Goal: Navigation & Orientation: Find specific page/section

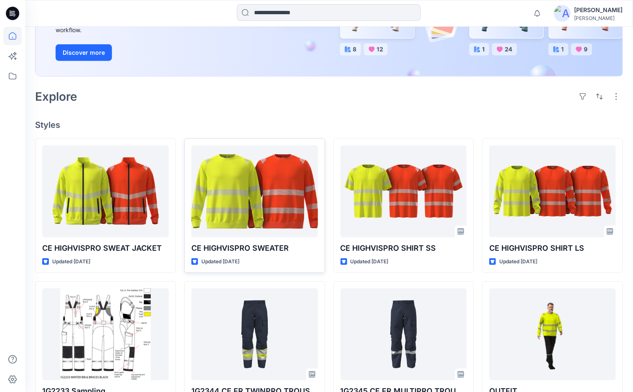
scroll to position [190, 0]
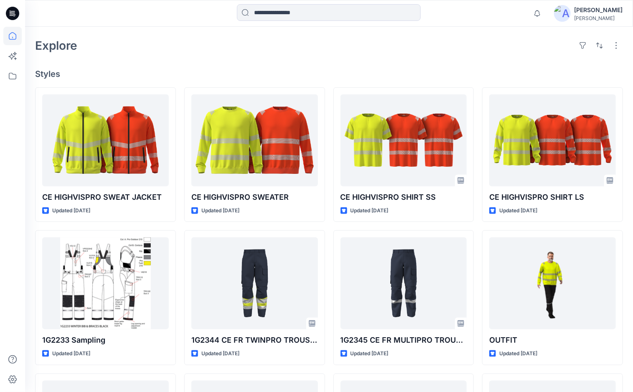
click at [251, 50] on div "Explore" at bounding box center [329, 46] width 588 height 20
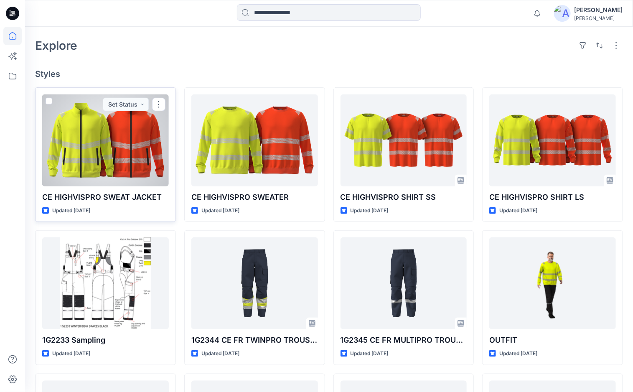
click at [143, 133] on div at bounding box center [105, 140] width 127 height 92
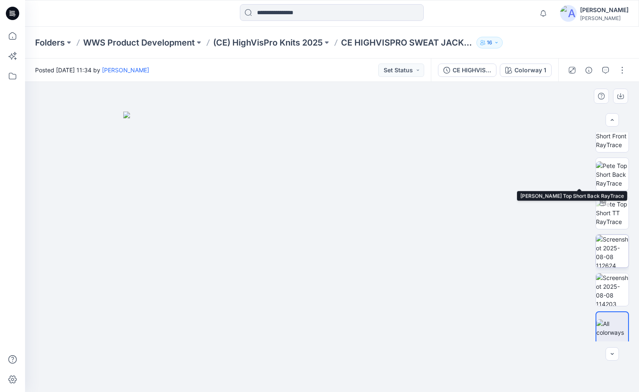
scroll to position [17, 0]
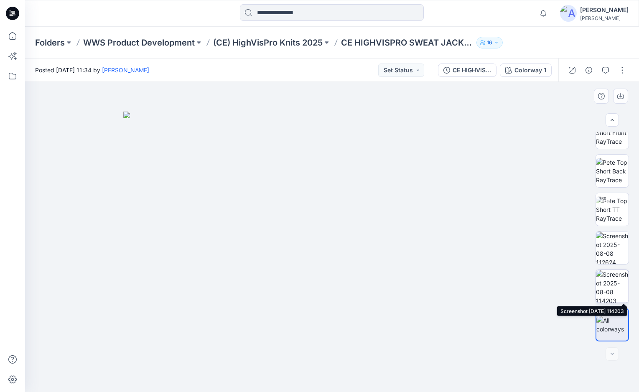
click at [610, 285] on img at bounding box center [612, 286] width 33 height 33
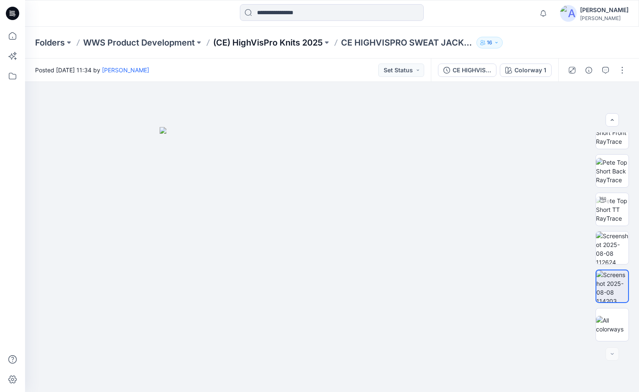
click at [268, 44] on p "(CE) HighVisPro Knits 2025" at bounding box center [267, 43] width 109 height 12
